Goal: Register for event/course

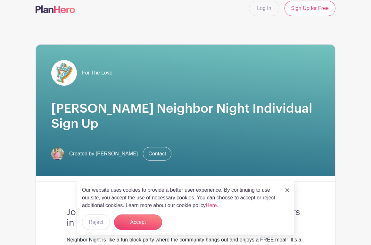
scroll to position [8, 0]
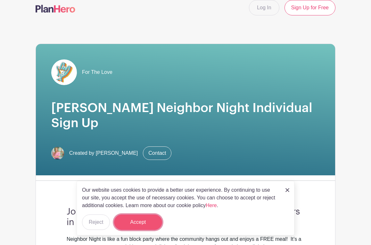
click at [146, 220] on button "Accept" at bounding box center [138, 221] width 48 height 15
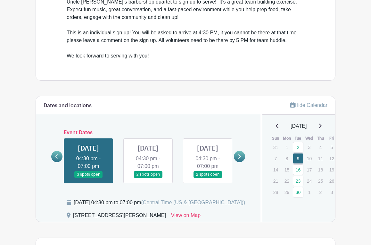
scroll to position [279, 0]
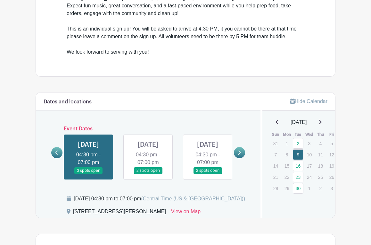
click at [237, 147] on link at bounding box center [239, 152] width 11 height 11
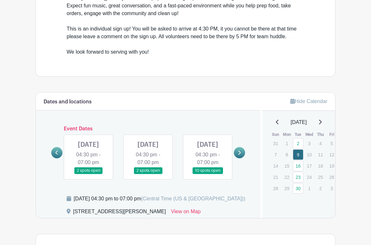
click at [238, 150] on icon at bounding box center [239, 152] width 3 height 5
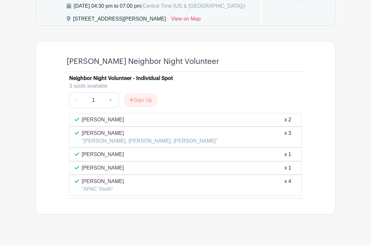
scroll to position [374, 0]
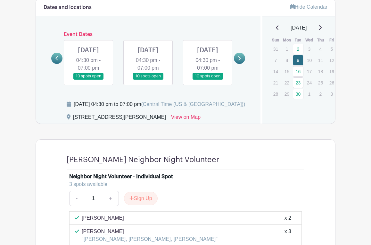
click at [148, 80] on link at bounding box center [148, 80] width 0 height 0
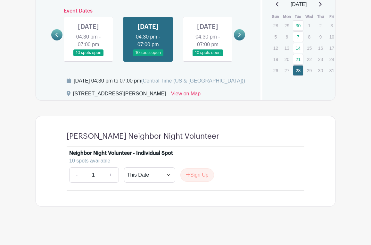
scroll to position [401, 0]
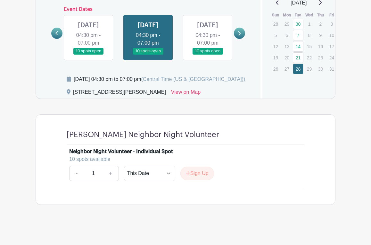
click at [57, 31] on icon at bounding box center [56, 33] width 3 height 5
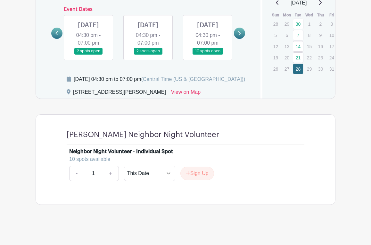
click at [88, 55] on link at bounding box center [88, 55] width 0 height 0
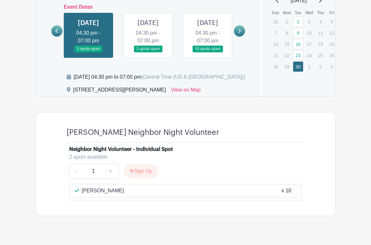
click at [148, 52] on link at bounding box center [148, 52] width 0 height 0
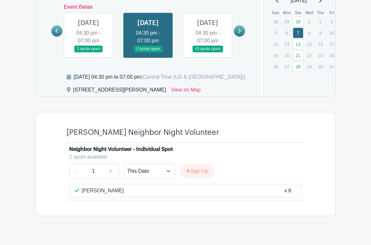
click at [208, 52] on link at bounding box center [208, 52] width 0 height 0
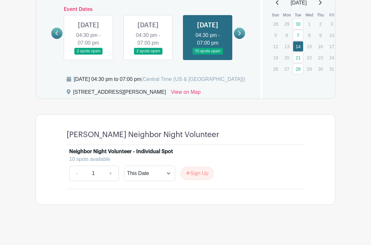
click at [62, 28] on link at bounding box center [56, 33] width 11 height 11
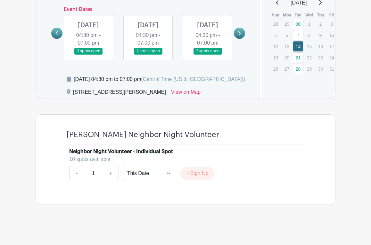
click at [88, 55] on link at bounding box center [88, 55] width 0 height 0
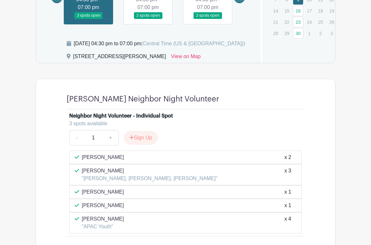
scroll to position [436, 0]
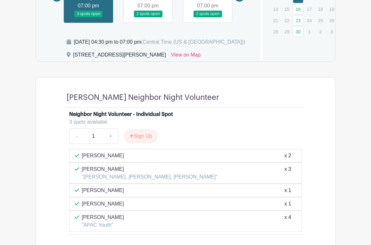
click at [148, 17] on link at bounding box center [148, 17] width 0 height 0
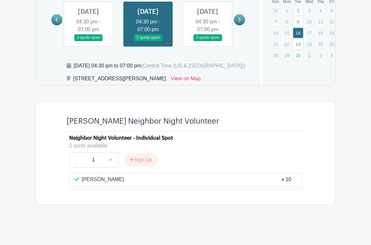
scroll to position [414, 0]
click at [208, 41] on link at bounding box center [208, 41] width 0 height 0
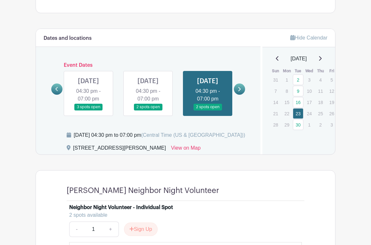
scroll to position [342, 0]
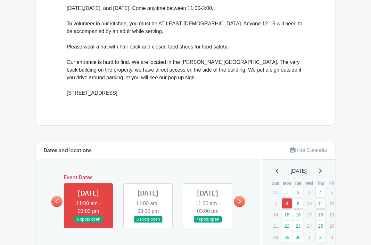
scroll to position [252, 0]
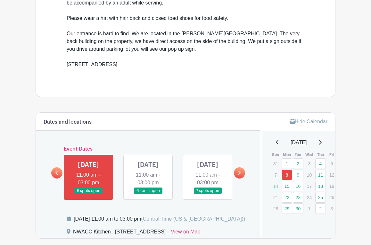
click at [240, 178] on link at bounding box center [239, 172] width 11 height 11
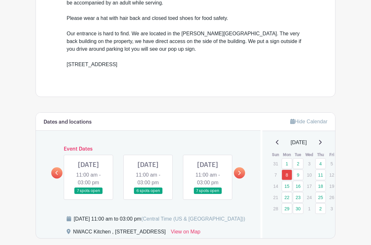
click at [240, 178] on link at bounding box center [239, 172] width 11 height 11
click at [208, 194] on link at bounding box center [208, 194] width 0 height 0
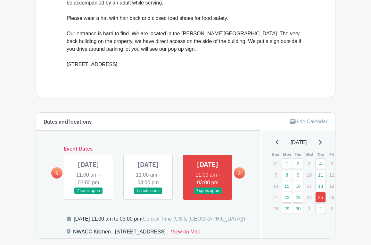
click at [208, 194] on link at bounding box center [208, 194] width 0 height 0
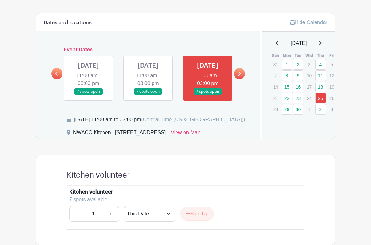
scroll to position [336, 0]
